Goal: Task Accomplishment & Management: Use online tool/utility

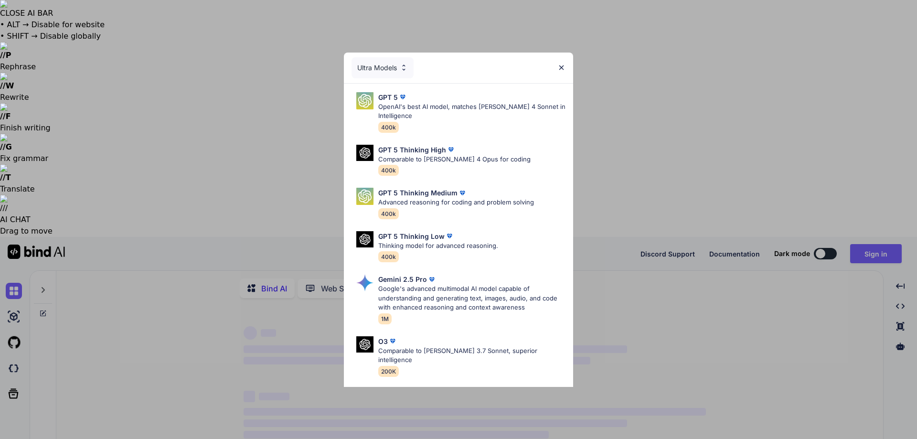
type textarea "x"
click at [12, 141] on div "Ultra Models GPT 5 OpenAI's best AI model, matches Claude 4 Sonnet in Intellige…" at bounding box center [458, 219] width 917 height 439
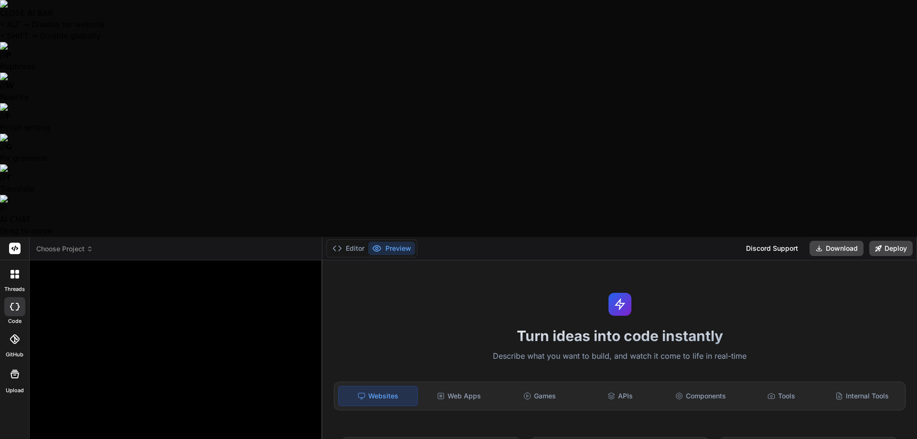
type textarea "x"
click at [78, 237] on header "Choose Project Created with Pixso." at bounding box center [176, 248] width 293 height 23
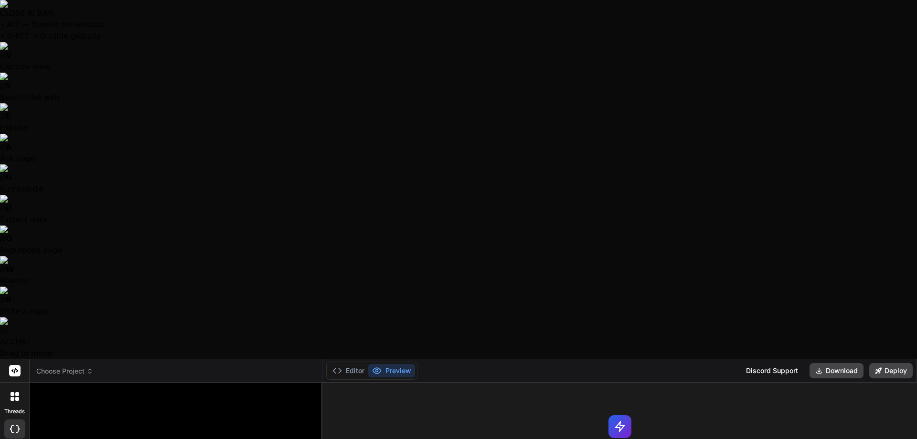
click at [80, 366] on span "Choose Project" at bounding box center [64, 371] width 57 height 10
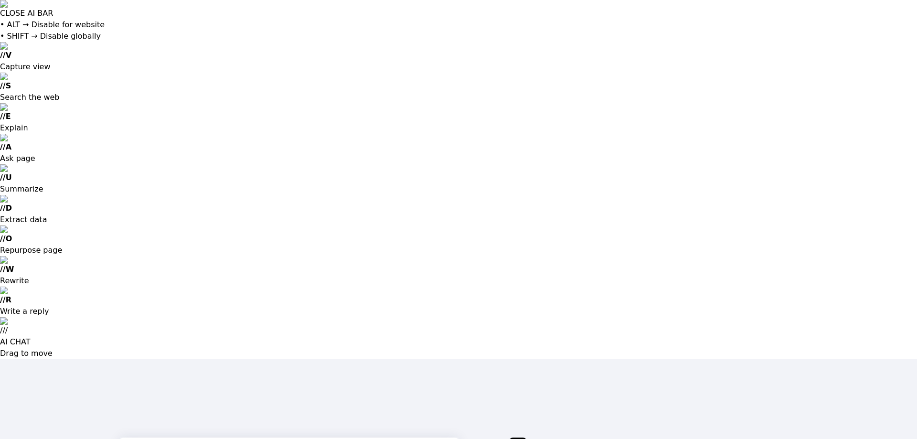
type input "[EMAIL_ADDRESS][DOMAIN_NAME]"
type input "jakevanjare@gmail.com"
drag, startPoint x: 44, startPoint y: 27, endPoint x: 42, endPoint y: 34, distance: 7.6
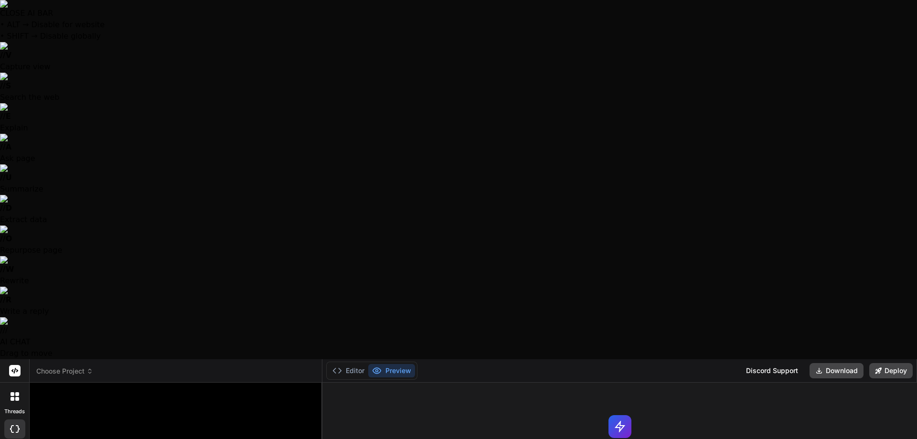
click at [85, 366] on span "Choose Project" at bounding box center [64, 371] width 57 height 10
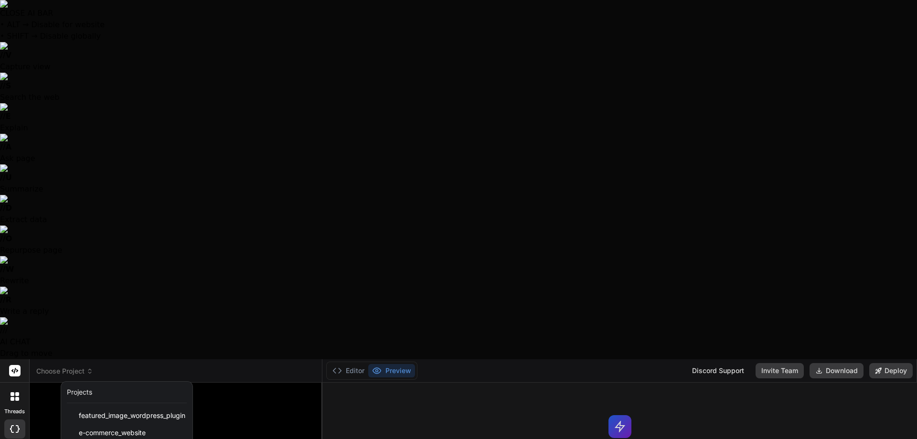
type textarea "x"
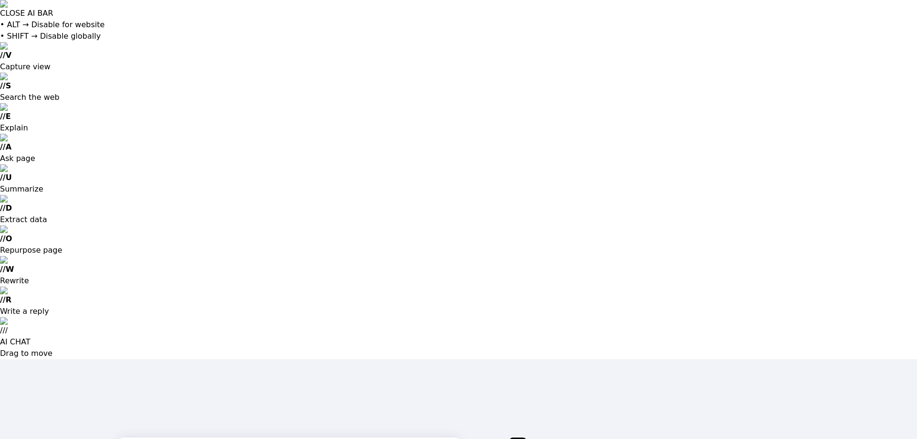
type input "[EMAIL_ADDRESS][DOMAIN_NAME]"
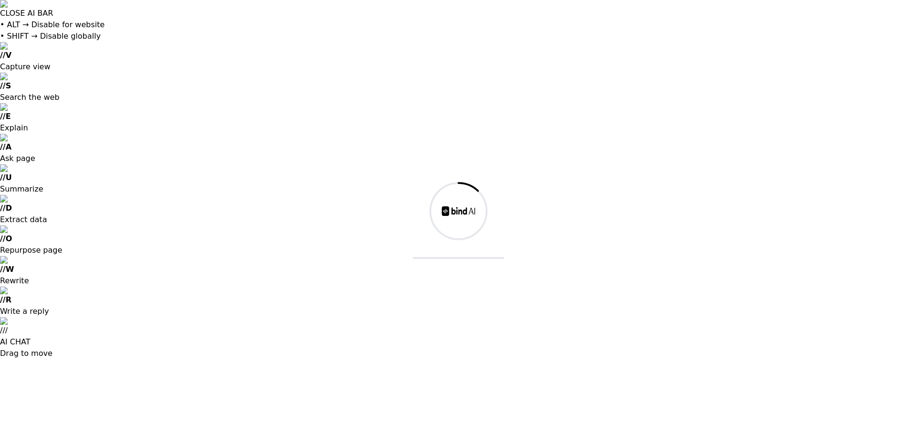
click at [382, 237] on div at bounding box center [458, 219] width 917 height 439
